Goal: Task Accomplishment & Management: Use online tool/utility

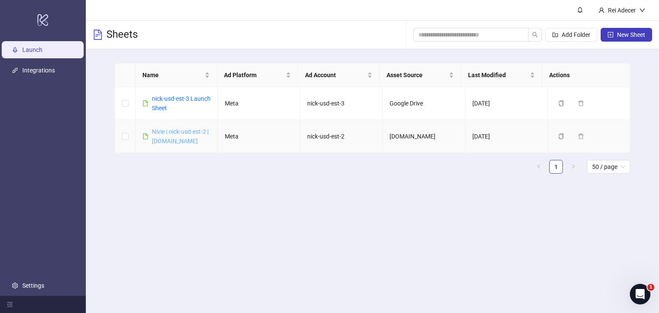
click at [184, 130] on link "Nivie | nick-usd-est-2 | [DOMAIN_NAME]" at bounding box center [180, 136] width 57 height 16
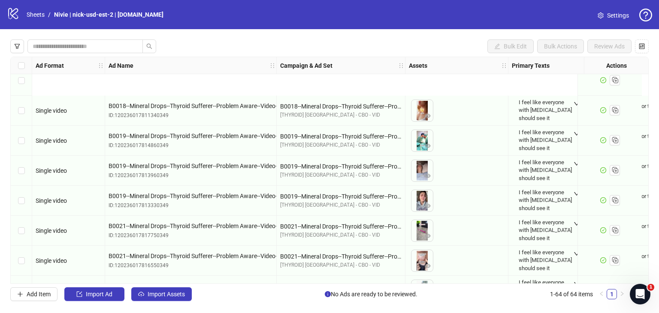
scroll to position [1715, 0]
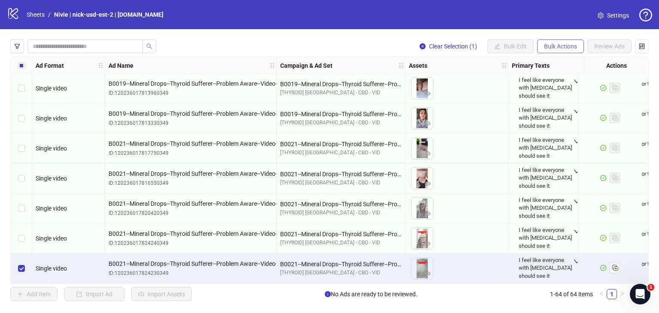
click at [563, 44] on span "Bulk Actions" at bounding box center [560, 46] width 33 height 7
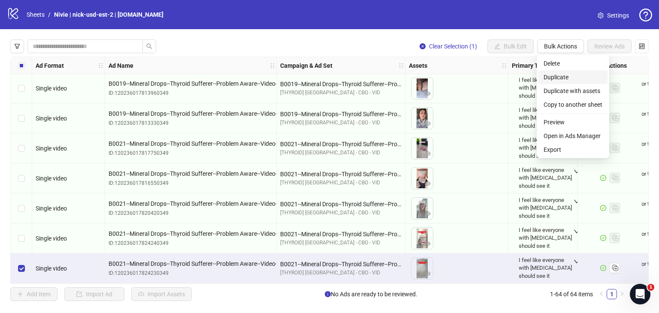
click at [553, 79] on span "Duplicate" at bounding box center [573, 76] width 59 height 9
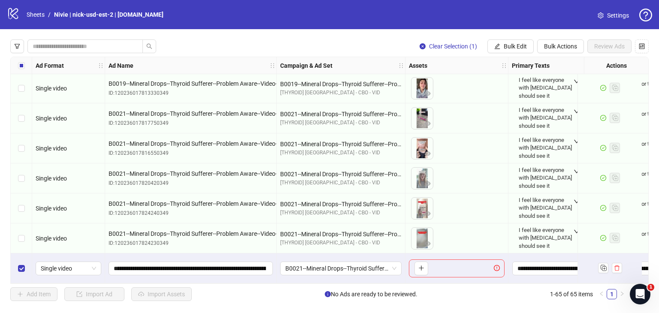
scroll to position [1745, 0]
click at [24, 264] on label "Select row 65" at bounding box center [21, 268] width 7 height 9
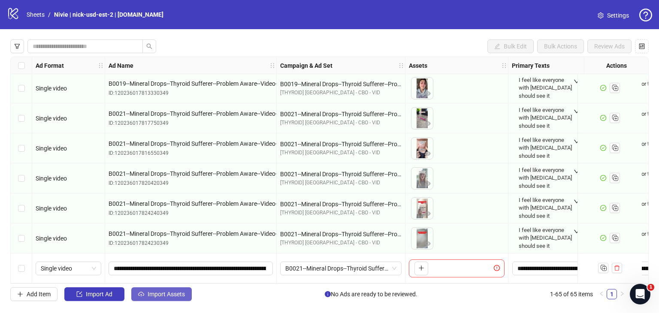
click at [160, 294] on span "Import Assets" at bounding box center [166, 294] width 37 height 7
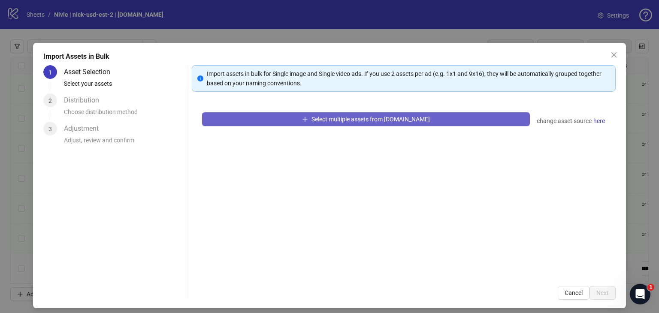
click at [374, 122] on span "Select multiple assets from [DOMAIN_NAME]" at bounding box center [370, 119] width 118 height 7
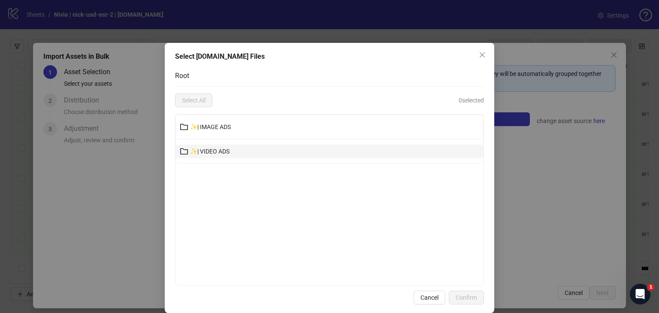
click at [283, 148] on button "✨| VIDEO ADS" at bounding box center [329, 152] width 307 height 14
click at [283, 148] on div at bounding box center [329, 200] width 309 height 172
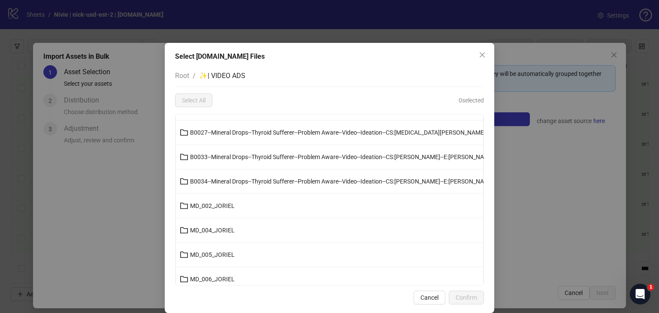
scroll to position [172, 0]
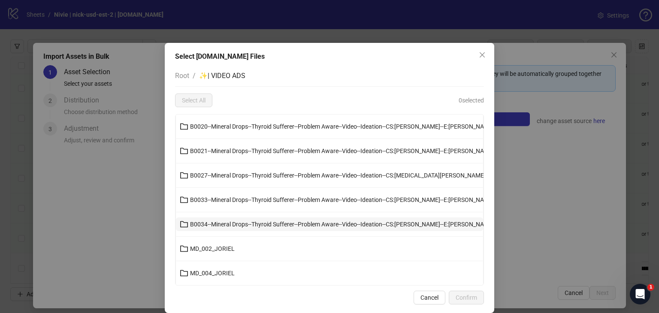
click at [239, 218] on button "B0034--Mineral Drops--Thyroid Sufferer--Problem Aware--Video--Ideation--CS:[PER…" at bounding box center [329, 224] width 307 height 14
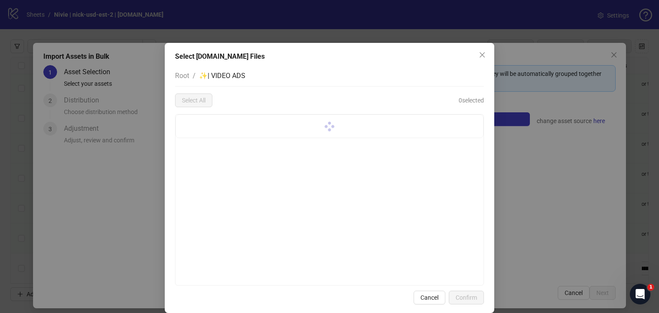
scroll to position [0, 0]
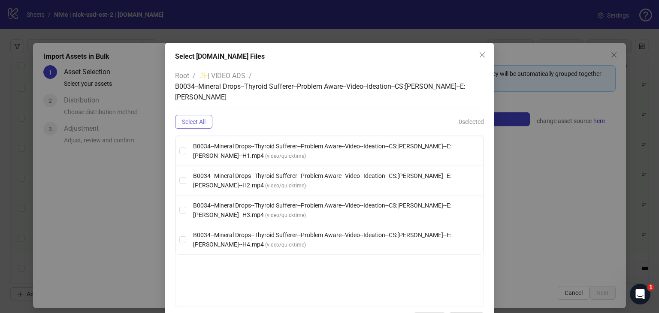
click at [177, 118] on button "Select All" at bounding box center [193, 122] width 37 height 14
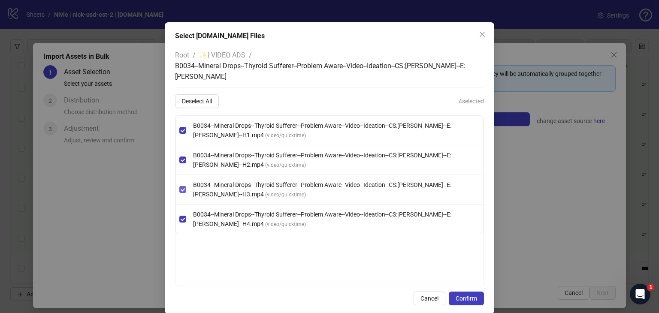
scroll to position [32, 0]
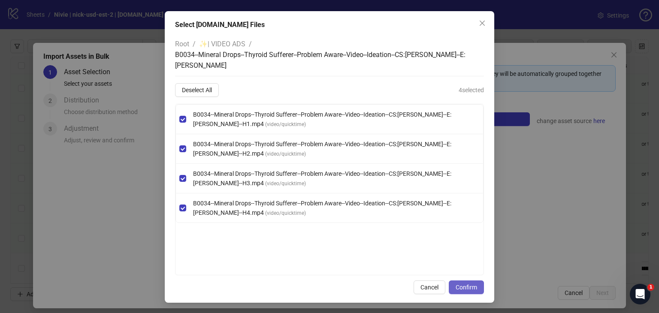
click at [456, 285] on span "Confirm" at bounding box center [466, 287] width 21 height 7
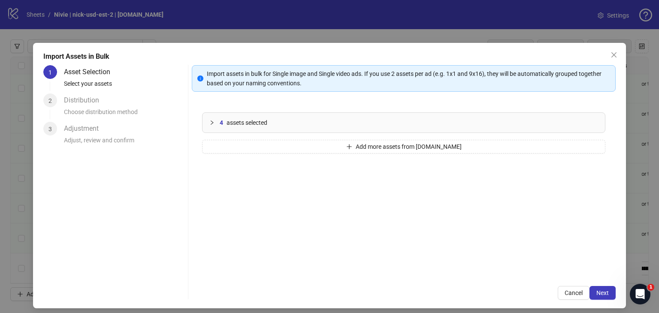
scroll to position [0, 0]
click at [589, 290] on button "Next" at bounding box center [602, 293] width 26 height 14
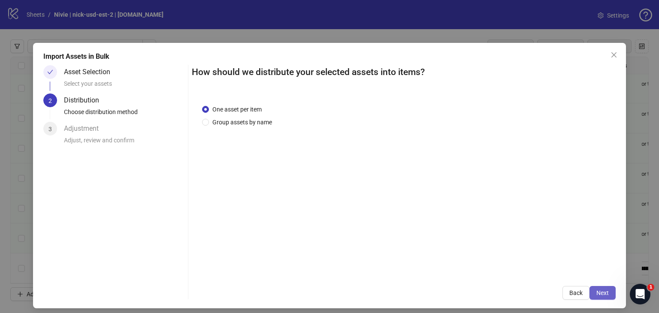
click at [596, 292] on span "Next" at bounding box center [602, 293] width 12 height 7
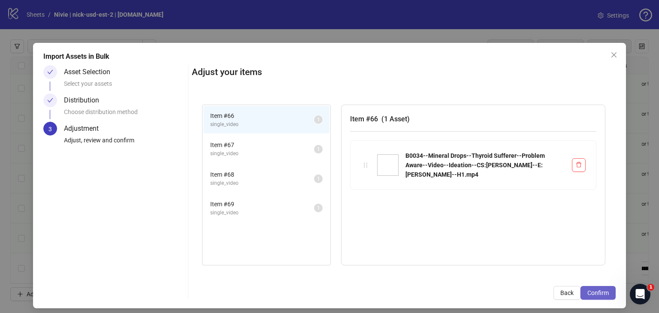
click at [591, 295] on span "Confirm" at bounding box center [597, 293] width 21 height 7
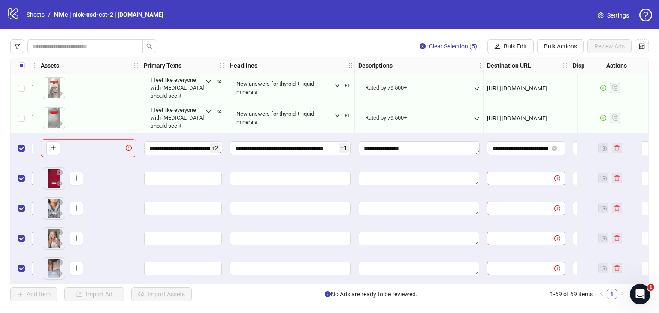
scroll to position [1866, 381]
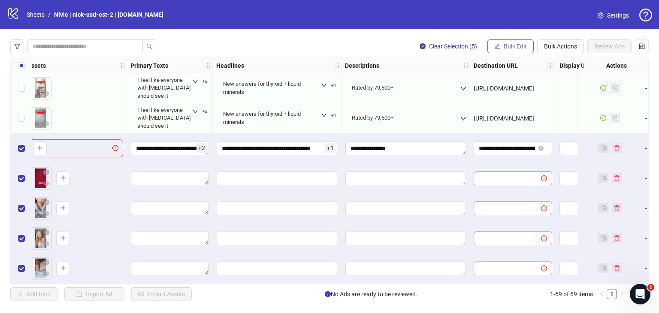
click at [504, 49] on span "Bulk Edit" at bounding box center [515, 46] width 23 height 7
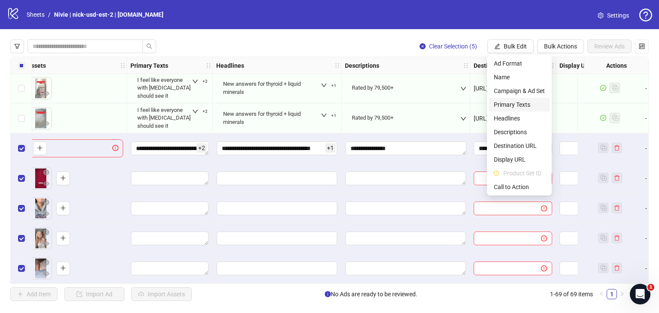
click at [498, 103] on span "Primary Texts" at bounding box center [519, 104] width 51 height 9
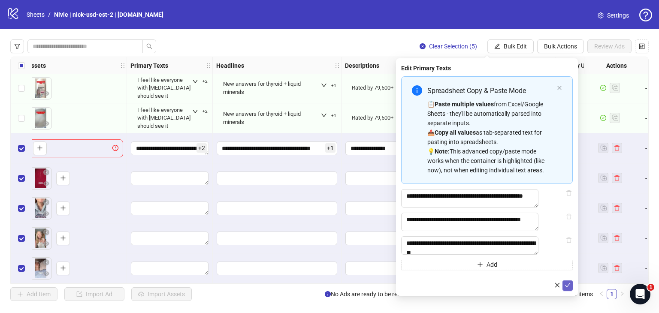
click at [565, 288] on icon "check" at bounding box center [568, 285] width 6 height 6
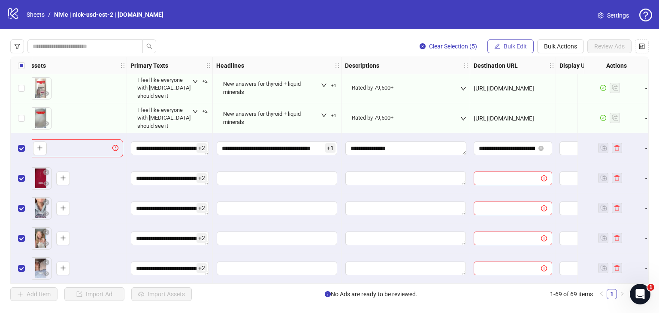
click at [517, 43] on span "Bulk Edit" at bounding box center [515, 46] width 23 height 7
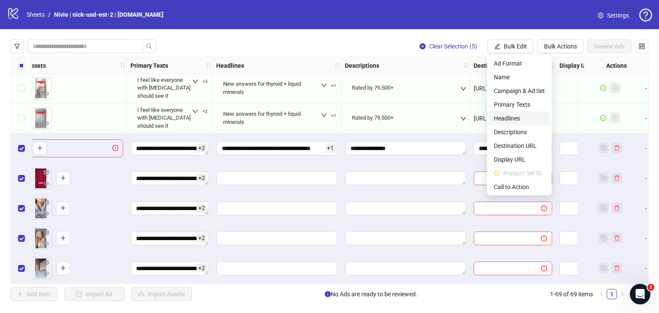
click at [508, 122] on span "Headlines" at bounding box center [519, 118] width 51 height 9
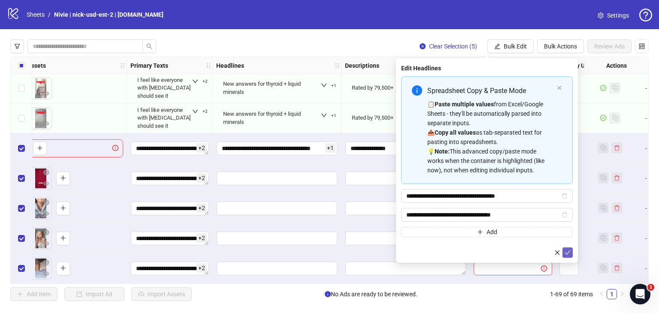
click at [568, 251] on icon "check" at bounding box center [568, 253] width 6 height 6
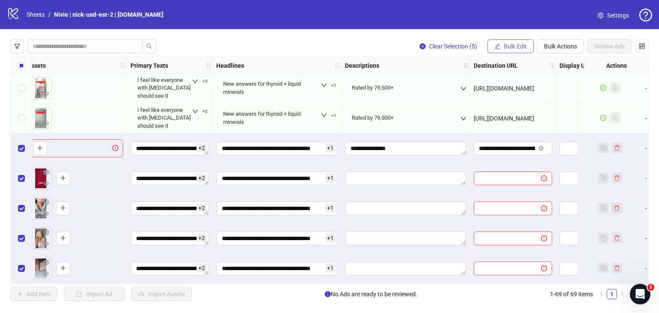
click at [501, 47] on button "Bulk Edit" at bounding box center [510, 46] width 46 height 14
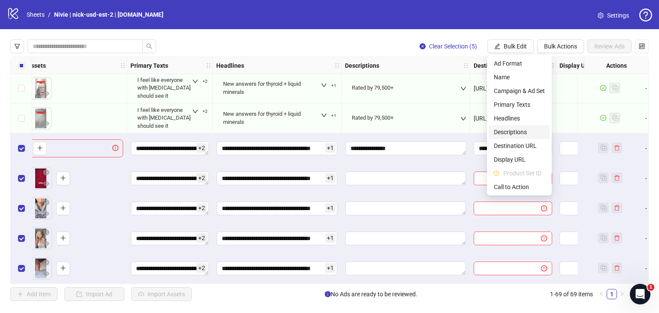
click at [504, 137] on li "Descriptions" at bounding box center [519, 132] width 61 height 14
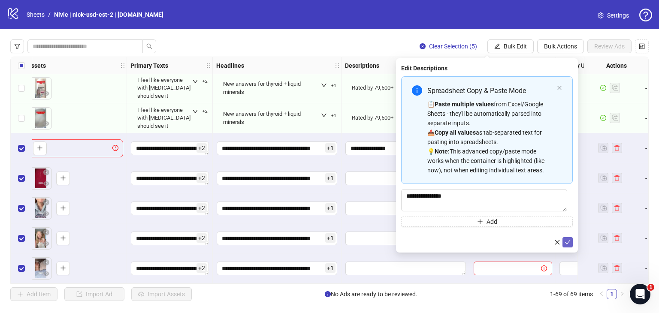
click at [570, 242] on icon "check" at bounding box center [568, 242] width 6 height 6
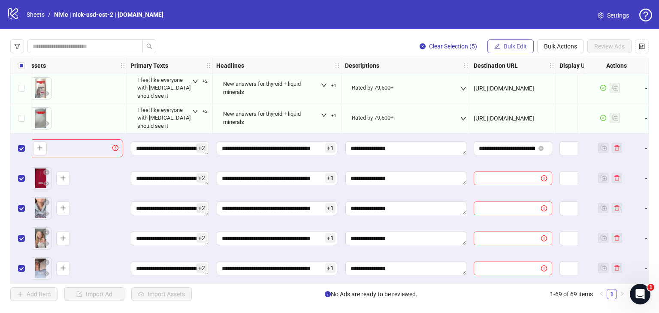
click at [509, 47] on span "Bulk Edit" at bounding box center [515, 46] width 23 height 7
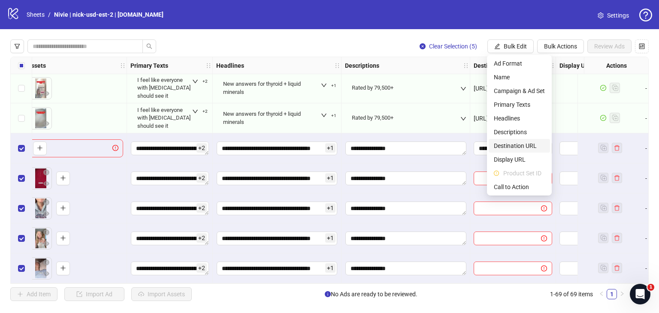
click at [515, 146] on span "Destination URL" at bounding box center [519, 145] width 51 height 9
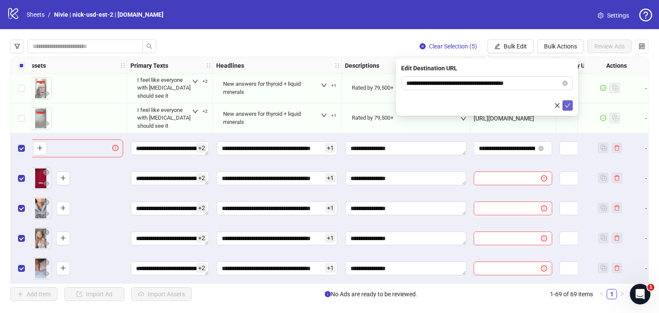
click at [568, 106] on icon "check" at bounding box center [568, 106] width 6 height 6
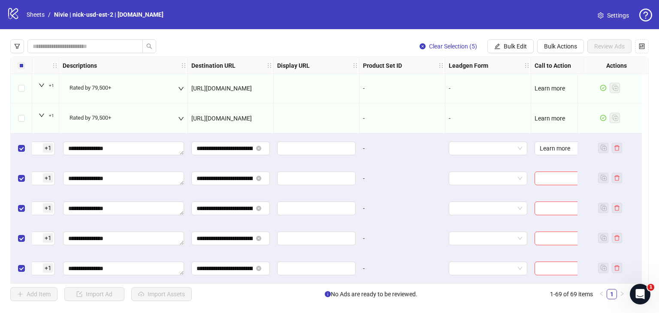
scroll to position [1866, 686]
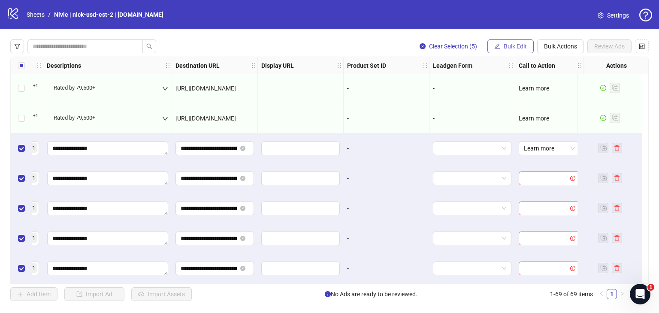
click at [520, 42] on button "Bulk Edit" at bounding box center [510, 46] width 46 height 14
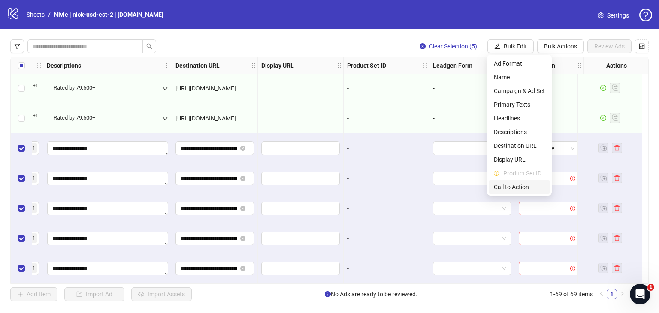
click at [508, 184] on span "Call to Action" at bounding box center [519, 186] width 51 height 9
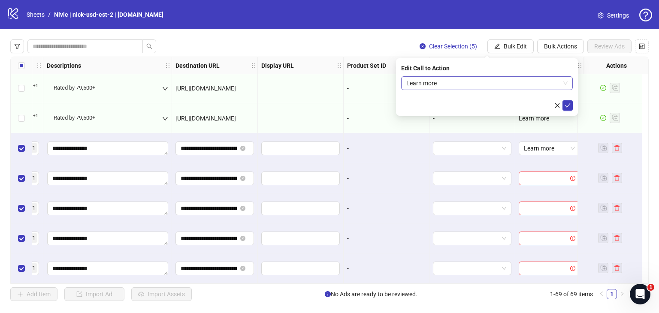
click at [565, 81] on span "Learn more" at bounding box center [486, 83] width 161 height 13
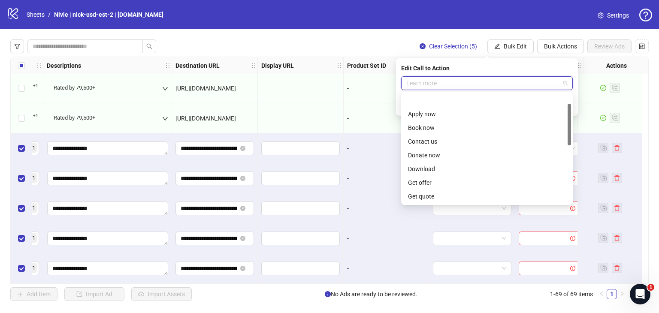
scroll to position [27, 0]
click at [565, 81] on span "Learn more" at bounding box center [486, 83] width 161 height 13
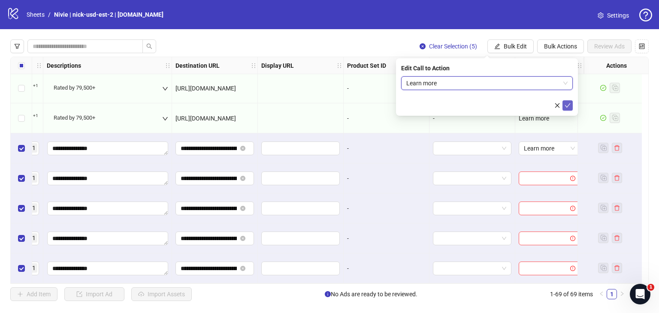
click at [565, 105] on icon "check" at bounding box center [568, 105] width 6 height 4
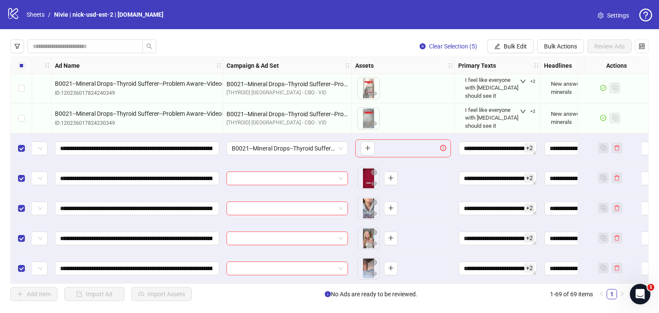
scroll to position [1866, 50]
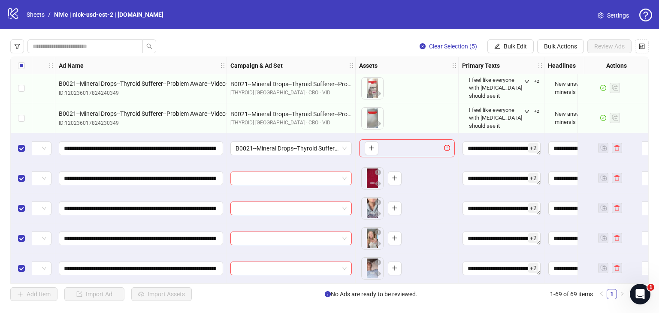
click at [323, 176] on input "search" at bounding box center [287, 178] width 103 height 13
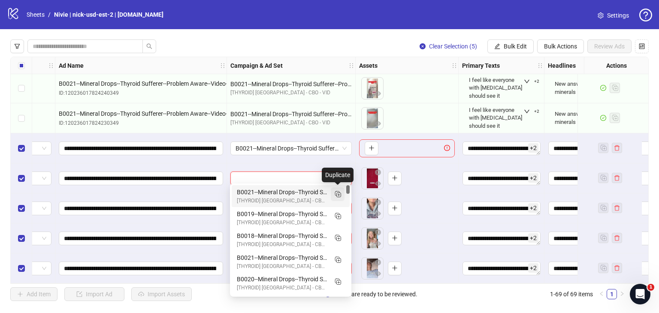
click at [340, 194] on icon "Duplicate" at bounding box center [337, 194] width 9 height 9
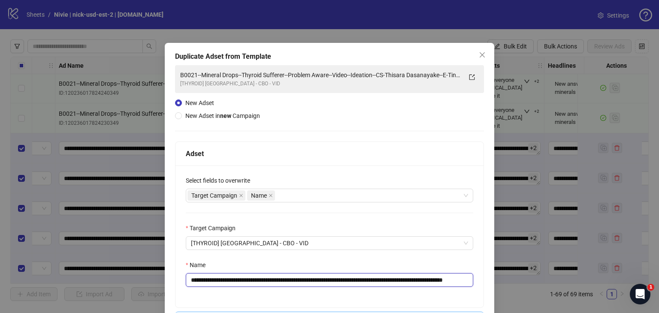
click at [404, 283] on input "**********" at bounding box center [329, 280] width 287 height 14
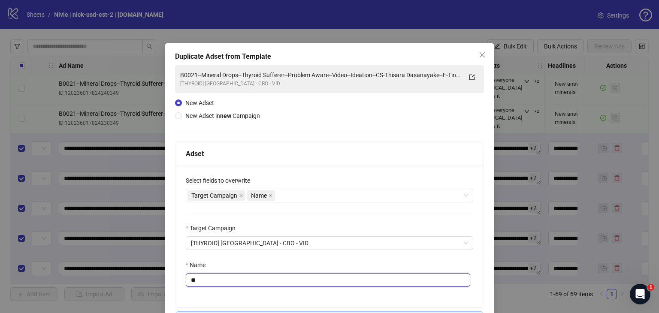
type input "*"
paste input "text"
click at [276, 275] on input "Name" at bounding box center [328, 280] width 284 height 14
paste input "**********"
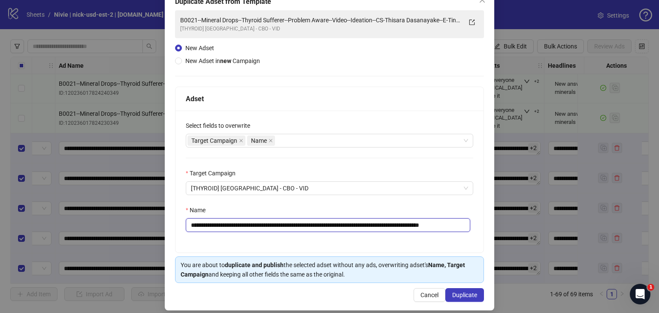
scroll to position [62, 0]
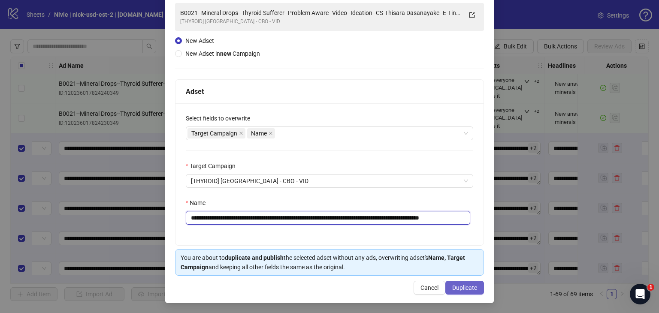
type input "**********"
click at [452, 285] on span "Duplicate" at bounding box center [464, 287] width 25 height 7
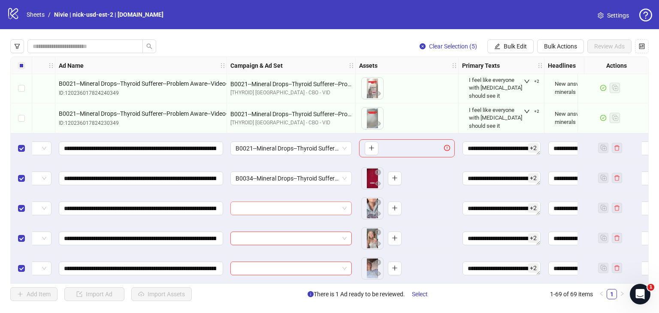
click at [341, 206] on span at bounding box center [291, 208] width 111 height 13
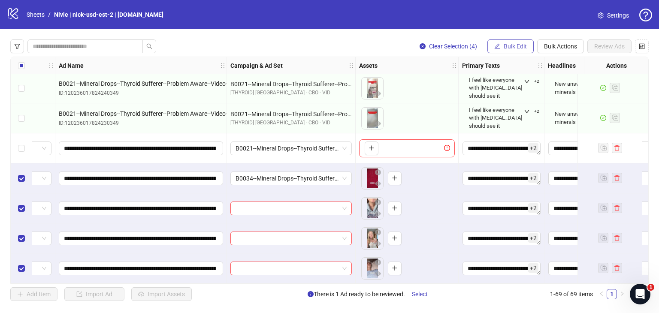
click at [509, 48] on span "Bulk Edit" at bounding box center [515, 46] width 23 height 7
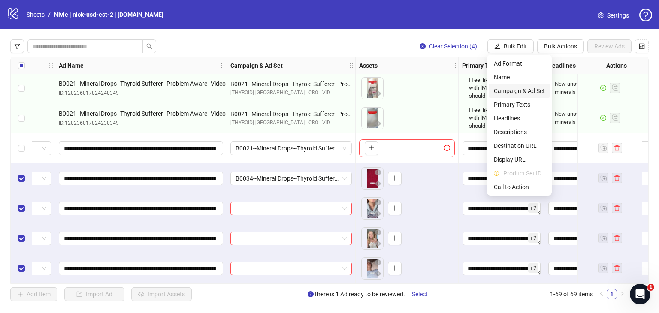
click at [517, 91] on span "Campaign & Ad Set" at bounding box center [519, 90] width 51 height 9
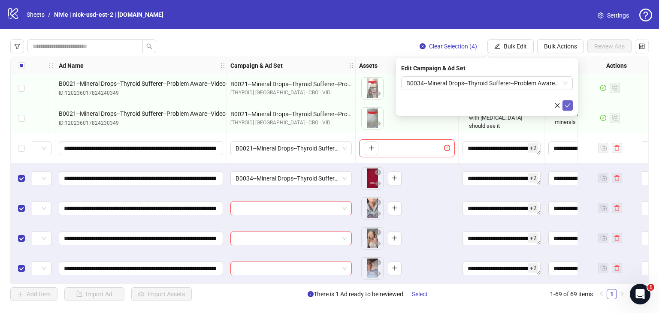
click at [566, 107] on icon "check" at bounding box center [568, 106] width 6 height 6
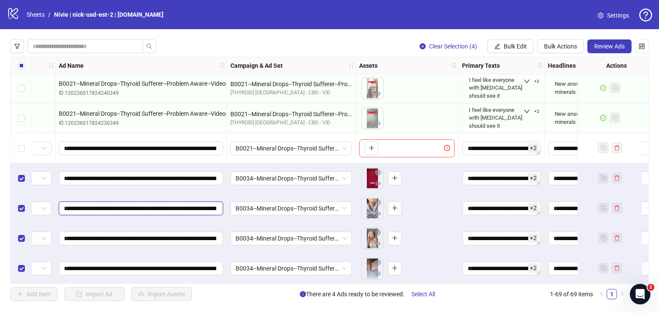
click at [195, 205] on input "**********" at bounding box center [140, 208] width 152 height 9
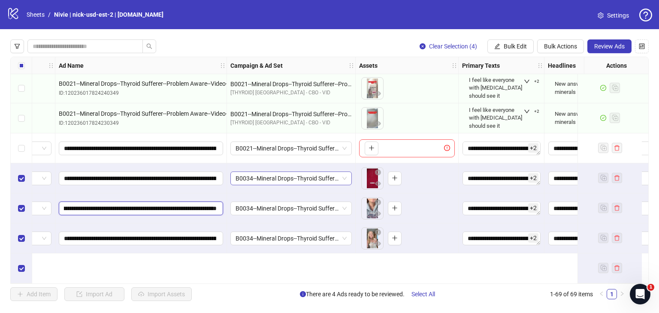
scroll to position [1780, 50]
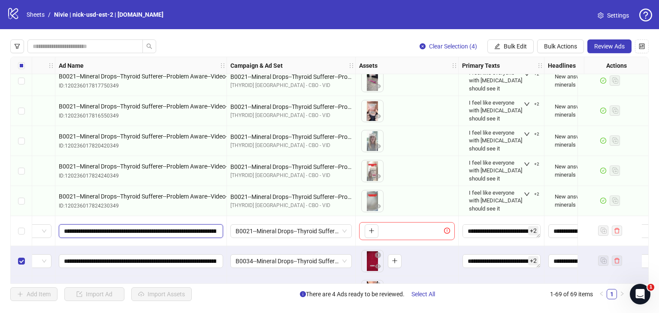
click at [190, 232] on input "**********" at bounding box center [140, 230] width 152 height 9
click at [288, 231] on span "B0021--Mineral Drops--Thyroid Sufferer--Problem Aware--Video--Ideation--CS-This…" at bounding box center [291, 231] width 111 height 13
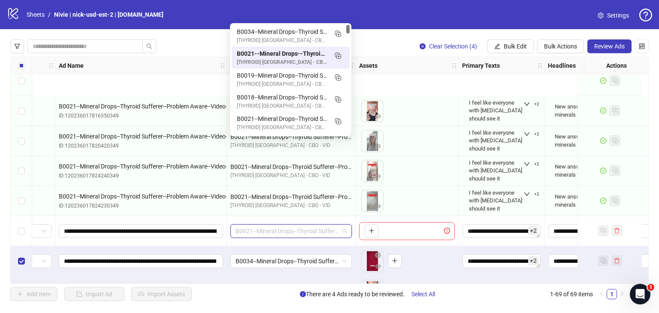
scroll to position [1866, 50]
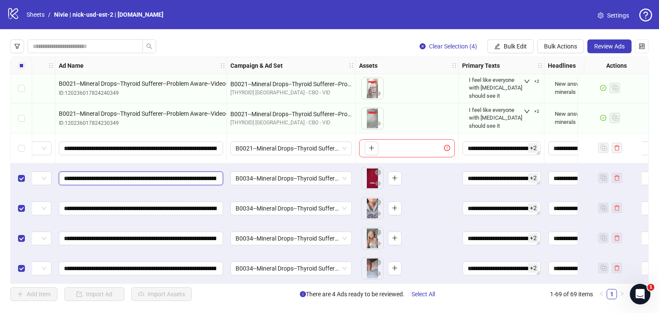
click at [202, 177] on input "**********" at bounding box center [140, 178] width 152 height 9
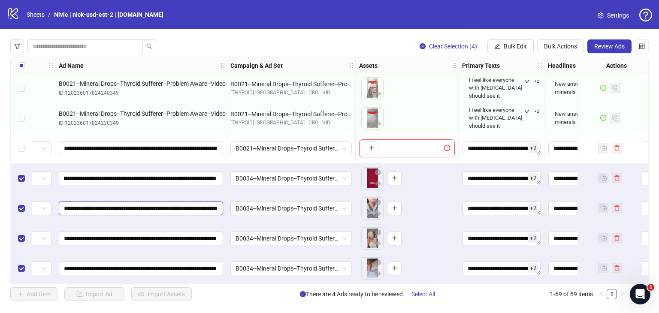
click at [211, 204] on input "**********" at bounding box center [140, 208] width 153 height 9
click at [203, 235] on input "**********" at bounding box center [140, 238] width 152 height 9
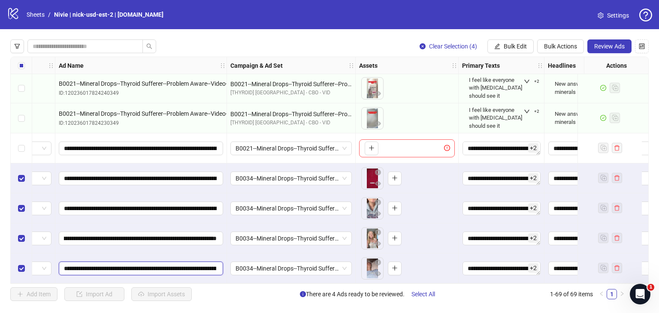
click at [203, 264] on input "**********" at bounding box center [140, 268] width 152 height 9
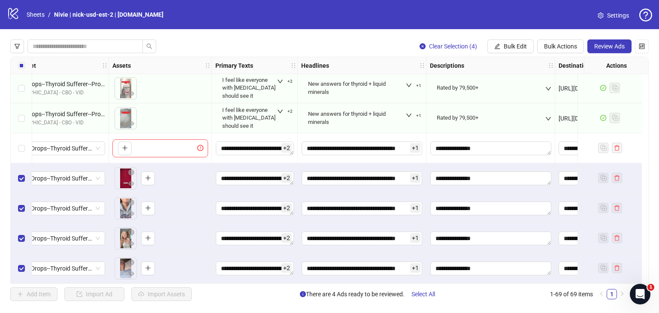
scroll to position [1866, 0]
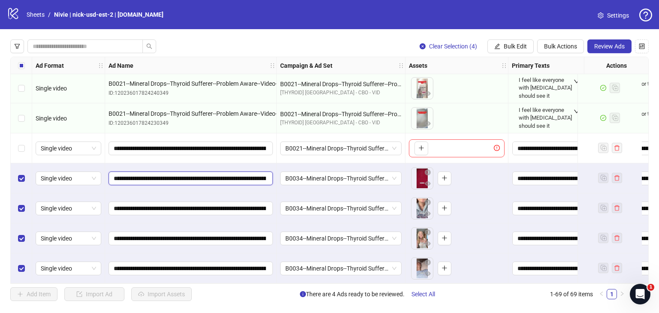
click at [245, 176] on input "**********" at bounding box center [190, 178] width 152 height 9
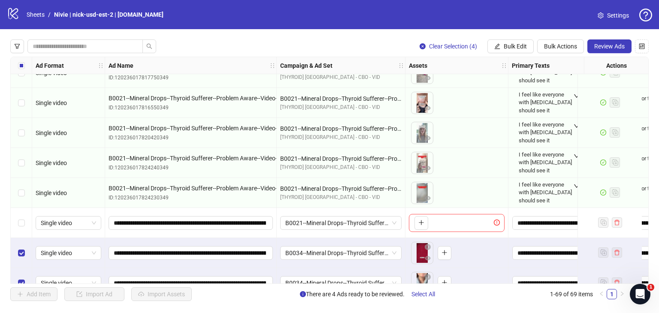
scroll to position [1823, 0]
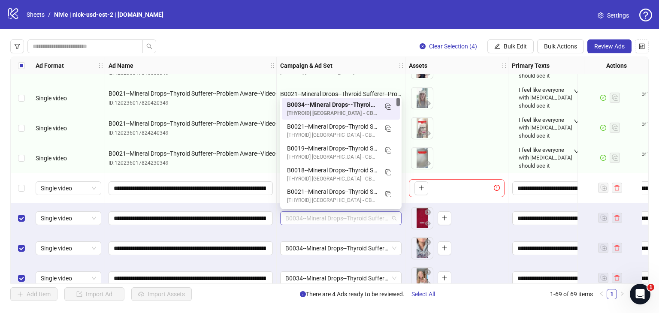
click at [330, 216] on span "B0034--Mineral Drops--Thyroid Sufferer--Problem Aware----Ideation--CS:[PERSON_N…" at bounding box center [340, 218] width 111 height 13
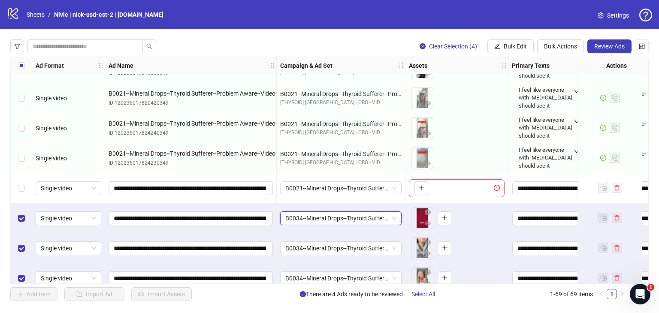
scroll to position [1866, 0]
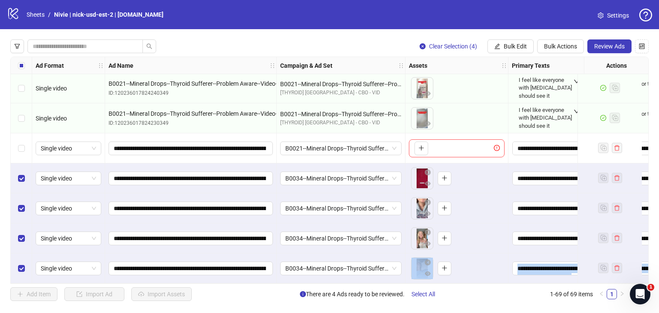
drag, startPoint x: 239, startPoint y: 280, endPoint x: 314, endPoint y: 284, distance: 74.7
click at [314, 284] on div "Ad Format Ad Name Campaign & Ad Set Assets Primary Texts Headlines Descriptions…" at bounding box center [329, 170] width 638 height 227
click at [252, 276] on div "**********" at bounding box center [191, 269] width 172 height 30
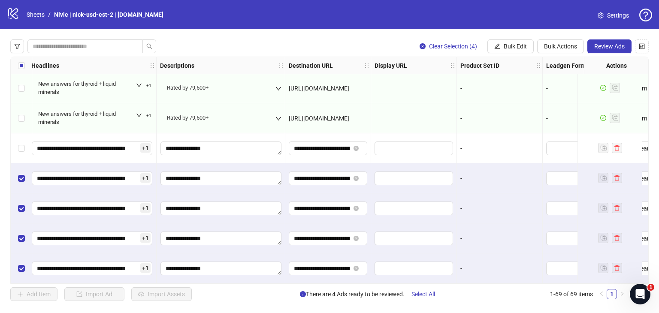
scroll to position [1866, 587]
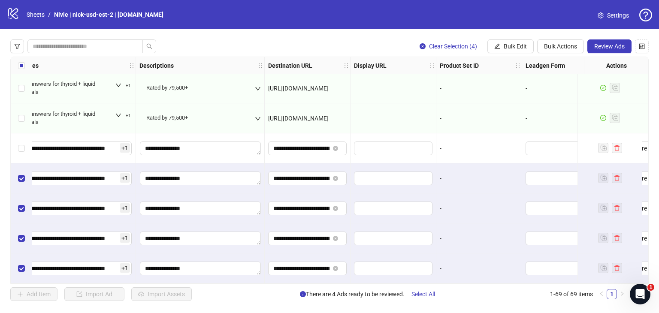
click at [525, 293] on div "Add Item Import Ad Import Assets There are 4 Ads ready to be reviewed. Select A…" at bounding box center [318, 294] width 617 height 14
drag, startPoint x: 513, startPoint y: 284, endPoint x: 491, endPoint y: 284, distance: 21.4
click at [491, 284] on div "**********" at bounding box center [329, 170] width 638 height 227
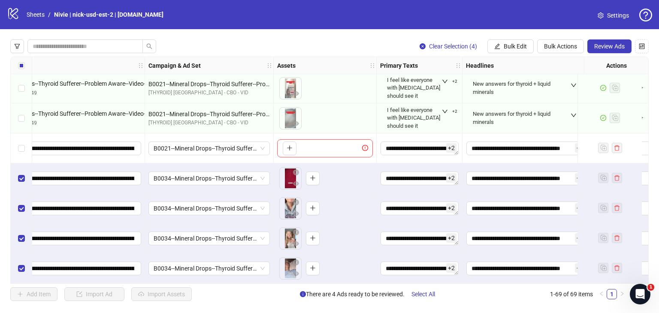
scroll to position [1866, 0]
